Goal: Task Accomplishment & Management: Use online tool/utility

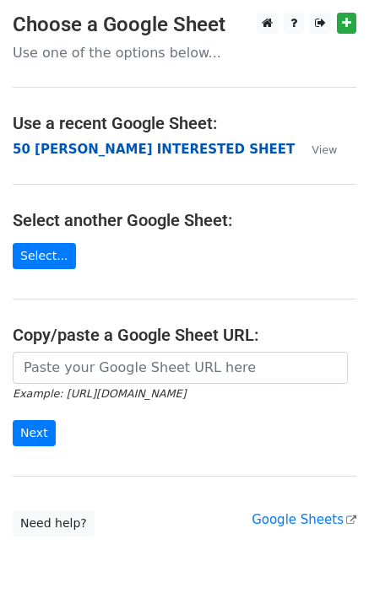
click at [110, 153] on strong "50 [PERSON_NAME] INTERESTED SHEET" at bounding box center [154, 149] width 282 height 15
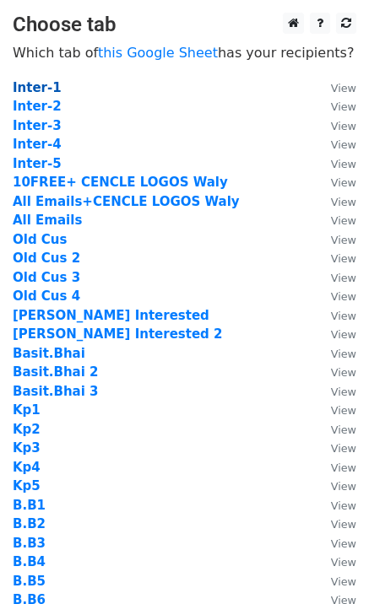
click at [47, 92] on strong "Inter-1" at bounding box center [37, 87] width 49 height 15
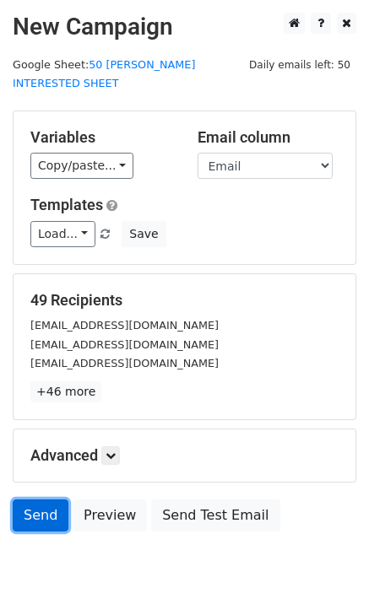
click at [49, 502] on link "Send" at bounding box center [41, 515] width 56 height 32
